Goal: Task Accomplishment & Management: Complete application form

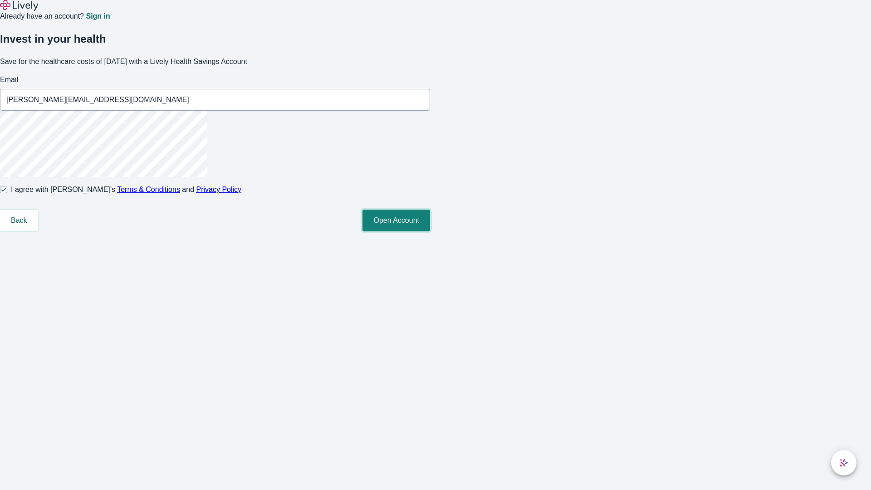
click at [430, 231] on button "Open Account" at bounding box center [397, 221] width 68 height 22
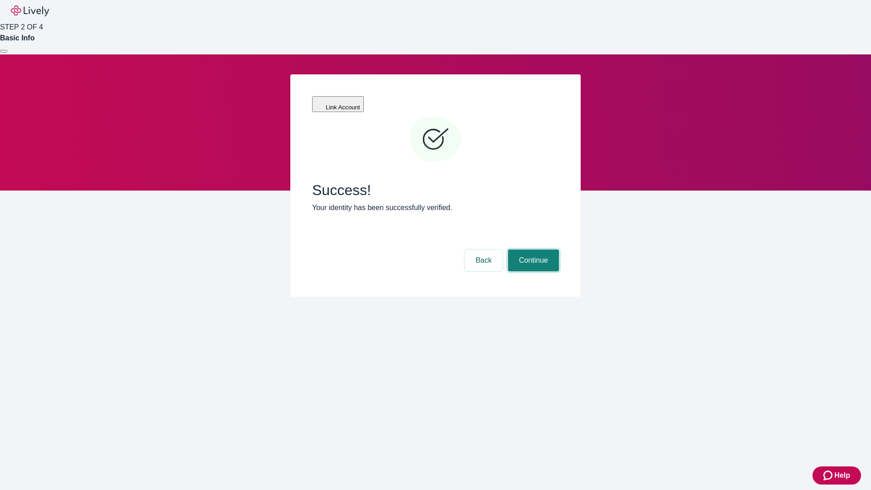
click at [532, 250] on button "Continue" at bounding box center [533, 261] width 51 height 22
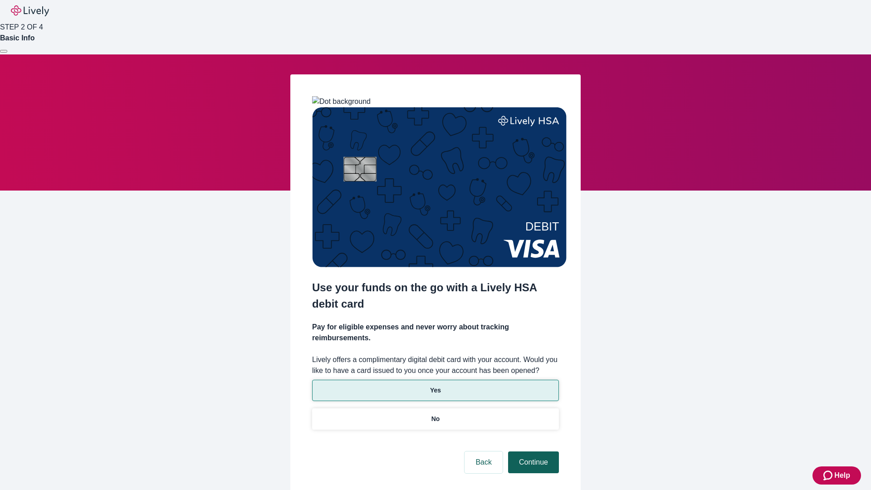
click at [435, 386] on p "Yes" at bounding box center [435, 391] width 11 height 10
click at [532, 452] on button "Continue" at bounding box center [533, 463] width 51 height 22
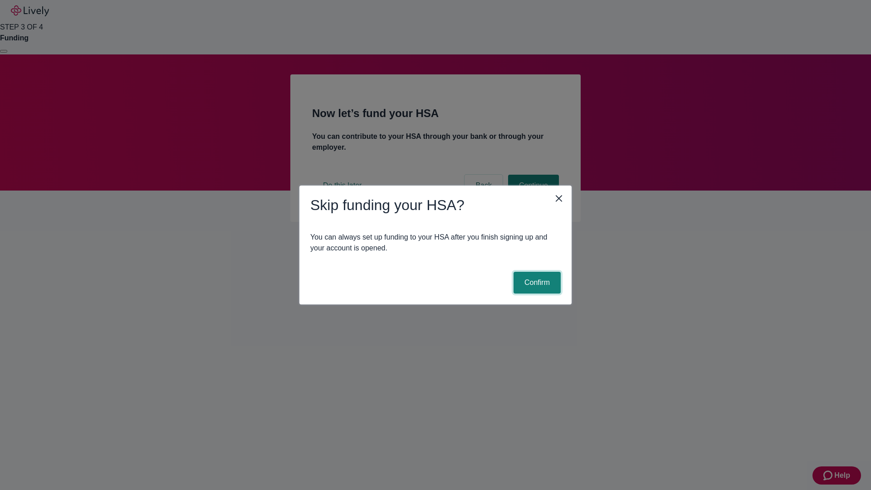
click at [536, 283] on button "Confirm" at bounding box center [537, 283] width 47 height 22
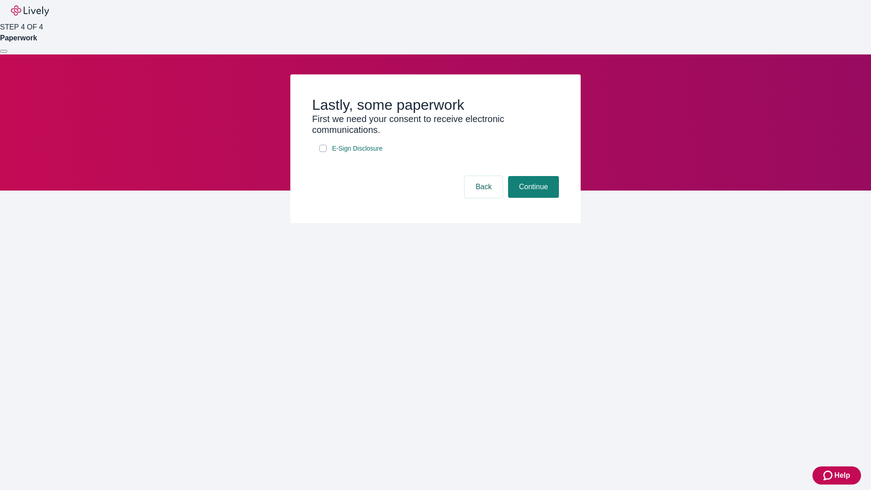
click at [323, 152] on input "E-Sign Disclosure" at bounding box center [323, 148] width 7 height 7
checkbox input "true"
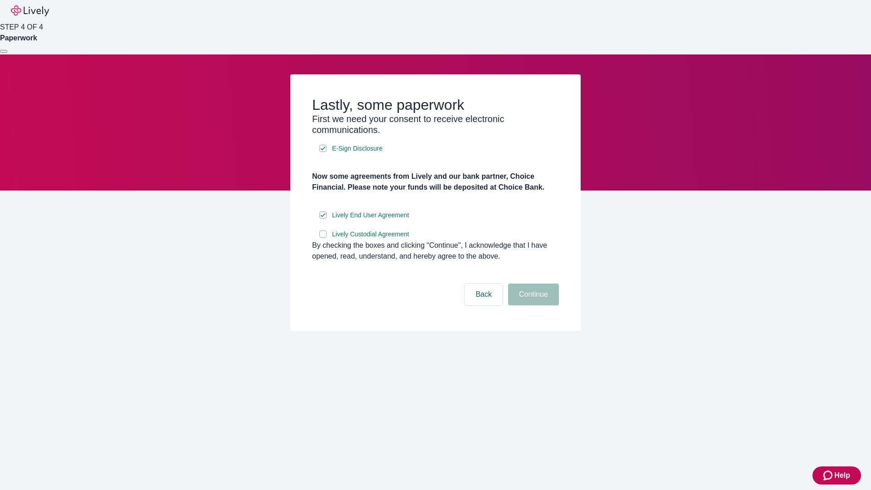
click at [323, 238] on input "Lively Custodial Agreement" at bounding box center [323, 234] width 7 height 7
checkbox input "true"
click at [532, 305] on button "Continue" at bounding box center [533, 295] width 51 height 22
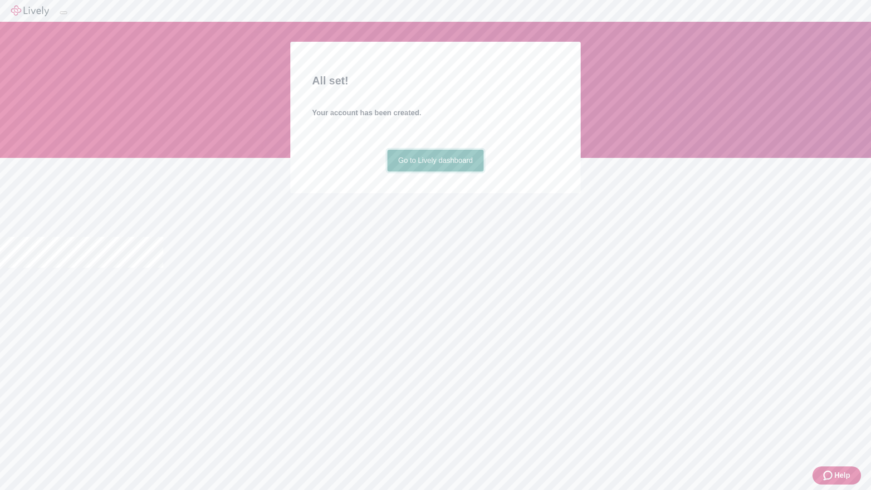
click at [435, 172] on link "Go to Lively dashboard" at bounding box center [436, 161] width 97 height 22
